Goal: Task Accomplishment & Management: Complete application form

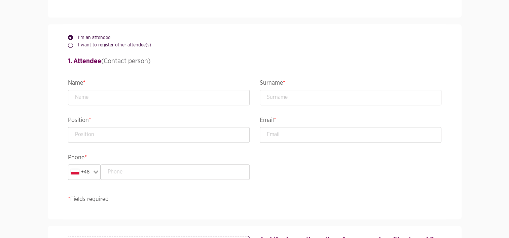
scroll to position [594, 0]
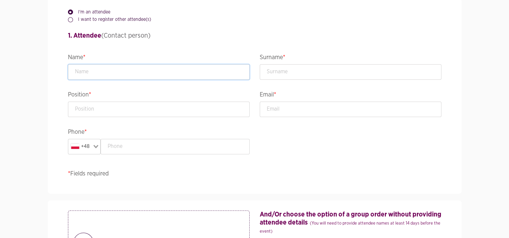
click at [96, 73] on input "text" at bounding box center [159, 71] width 182 height 15
type input "Bartłomiej"
type input "Goliszek"
type input "Head of Data Engineering"
type input "[EMAIL_ADDRESS][DOMAIN_NAME]"
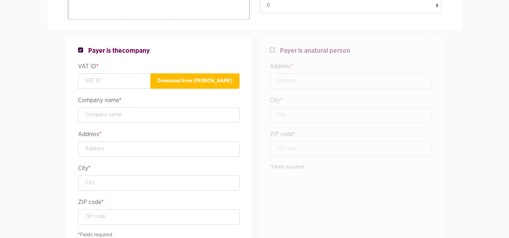
scroll to position [850, 0]
type input "539522737"
click at [115, 85] on input "text" at bounding box center [114, 80] width 73 height 15
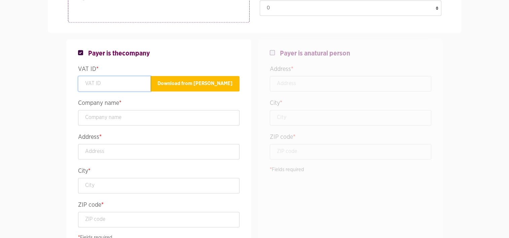
scroll to position [846, 0]
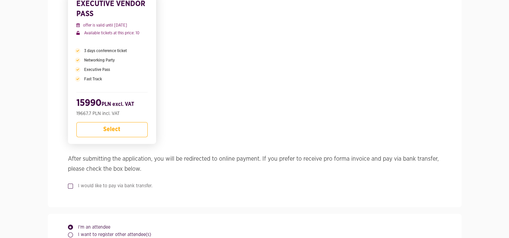
scroll to position [379, 0]
